Goal: Communication & Community: Answer question/provide support

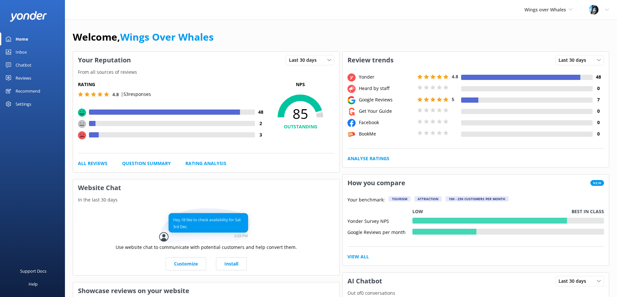
click at [31, 74] on div "Reviews" at bounding box center [24, 77] width 16 height 13
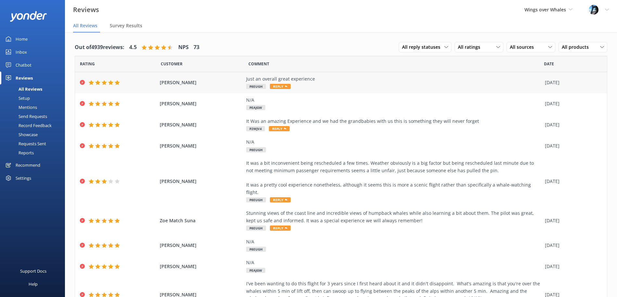
click at [348, 85] on div "Just an overall great experience P8EUGH Reply" at bounding box center [394, 82] width 296 height 15
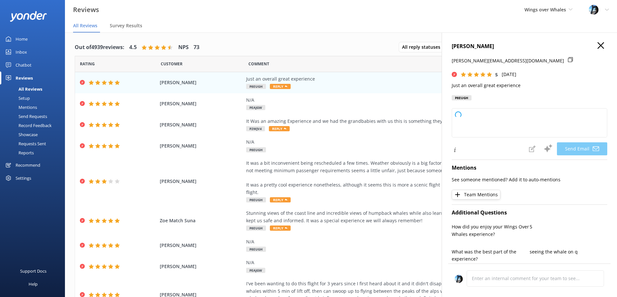
type textarea "Thank you so much, [PERSON_NAME]! We're thrilled to hear you had a great experi…"
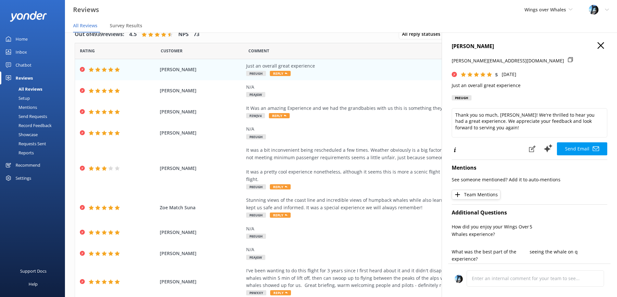
click at [599, 44] on use "button" at bounding box center [601, 45] width 6 height 6
